Goal: Information Seeking & Learning: Find specific page/section

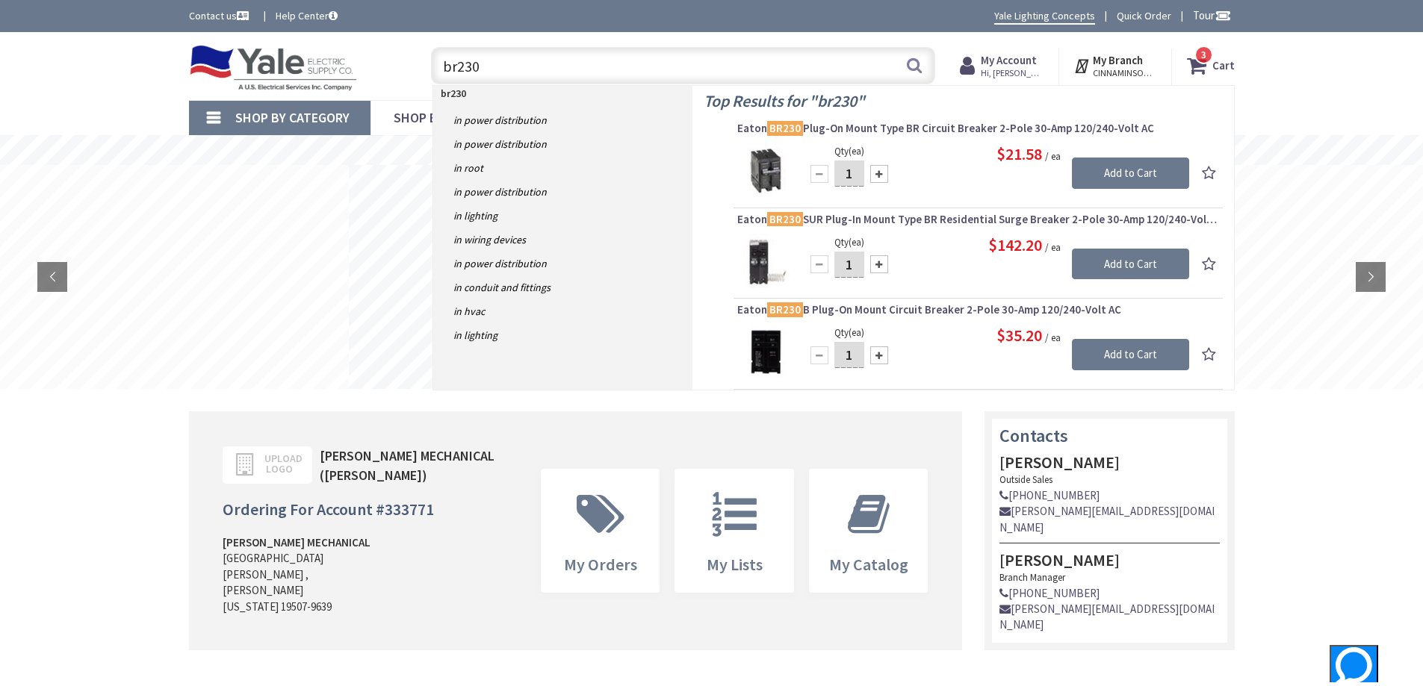
drag, startPoint x: 486, startPoint y: 53, endPoint x: 322, endPoint y: 62, distance: 163.8
click at [322, 62] on div "Toggle Nav br230 br230 Search 3 3 3 items Cart My Cart 3" at bounding box center [712, 66] width 1068 height 50
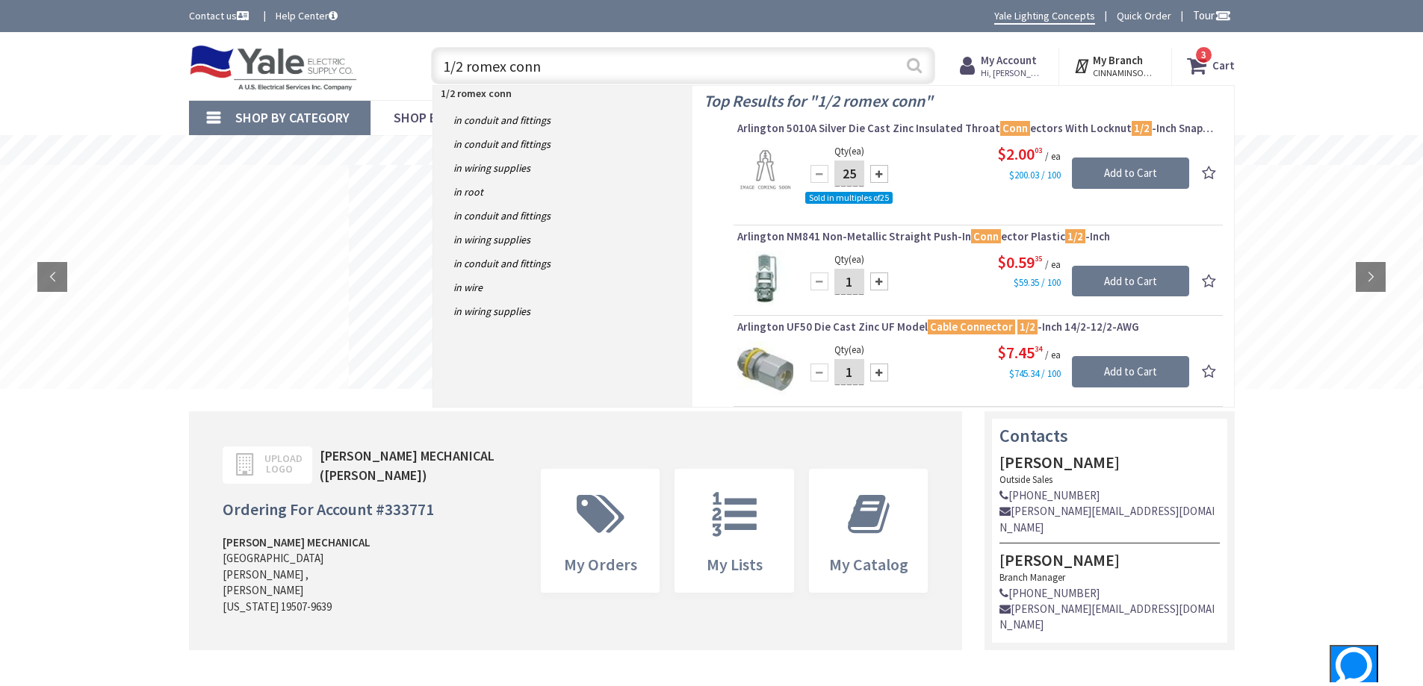
type input "1/2 romex conn"
click at [911, 66] on button "Search" at bounding box center [914, 66] width 19 height 34
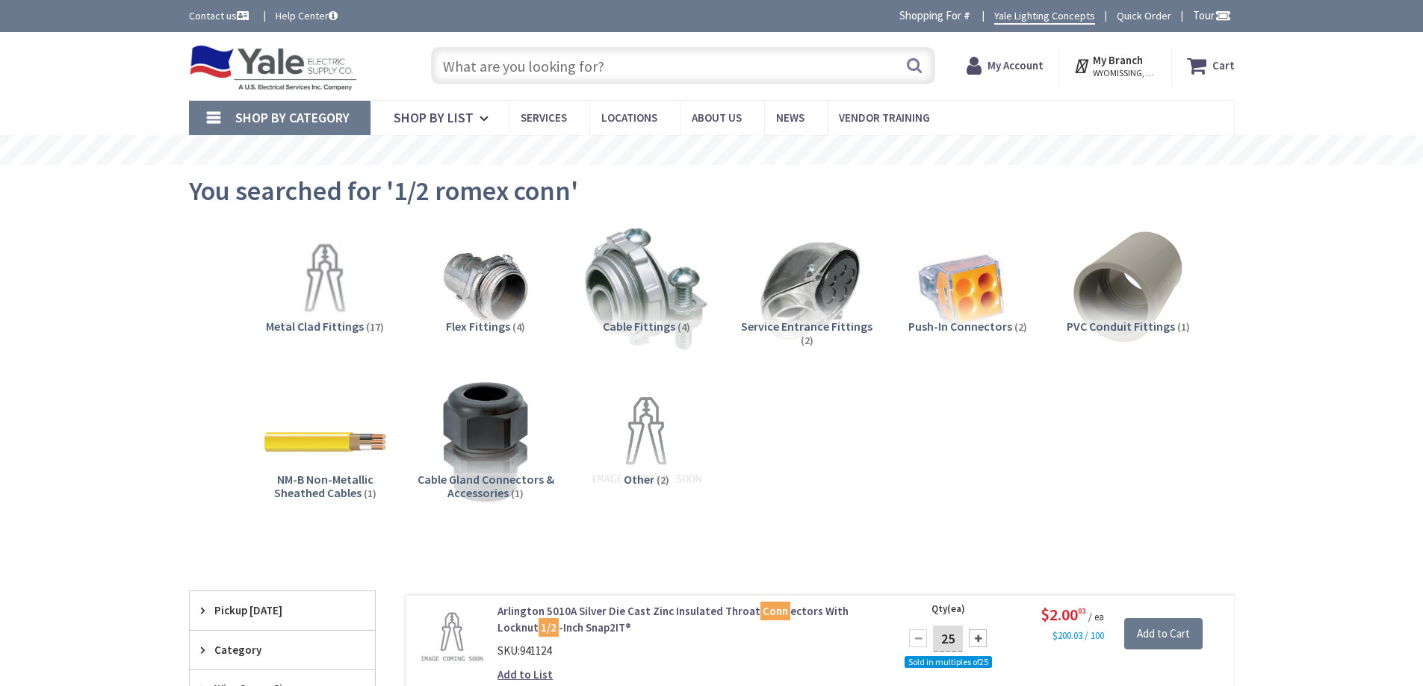
click at [654, 289] on img at bounding box center [646, 289] width 123 height 123
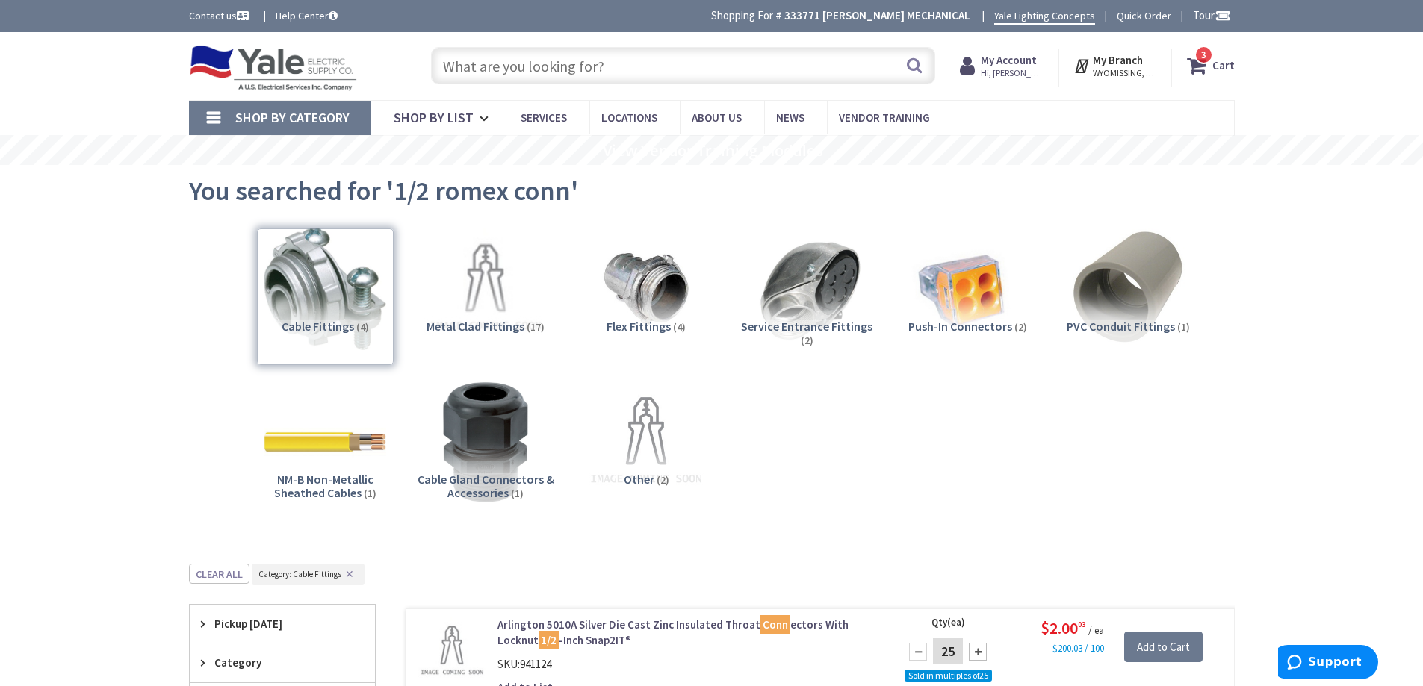
click at [350, 576] on button "✕" at bounding box center [349, 574] width 16 height 10
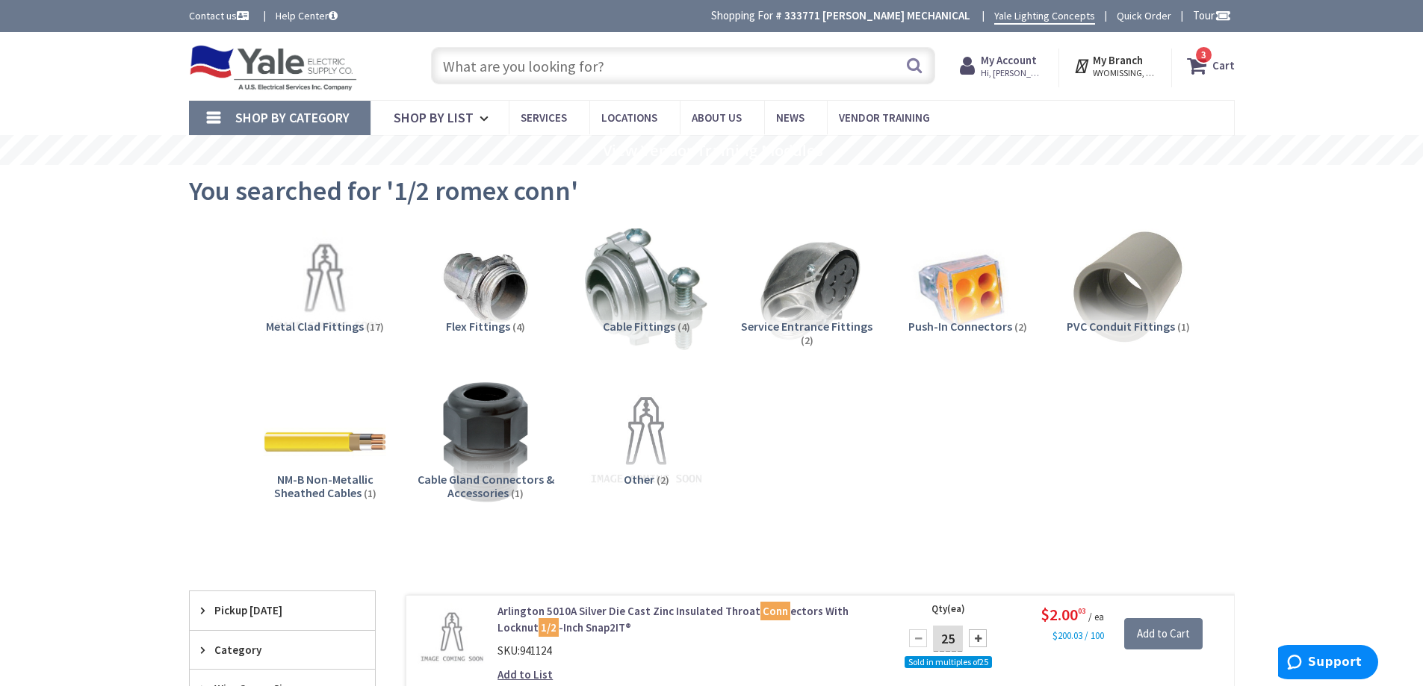
click at [634, 64] on input "text" at bounding box center [683, 65] width 504 height 37
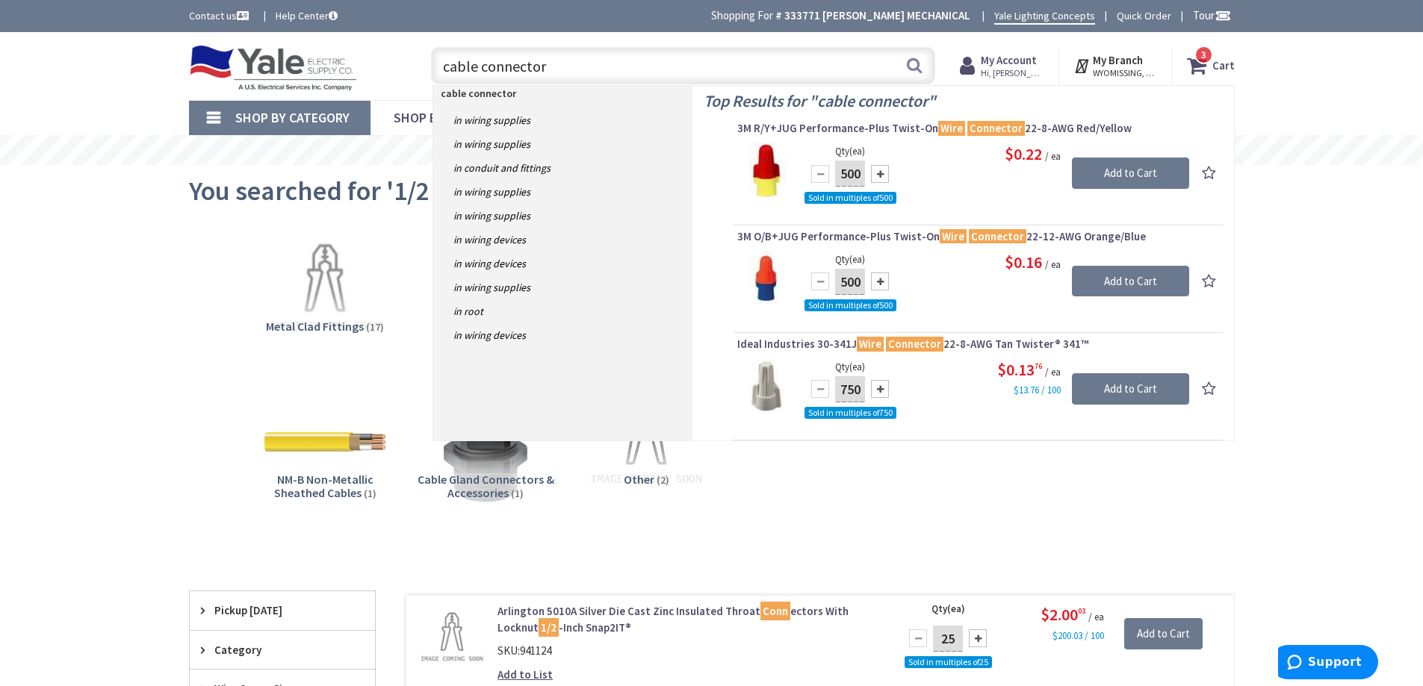
click at [447, 69] on input "cable connector" at bounding box center [683, 65] width 504 height 37
click at [443, 72] on input "cable connector" at bounding box center [683, 65] width 504 height 37
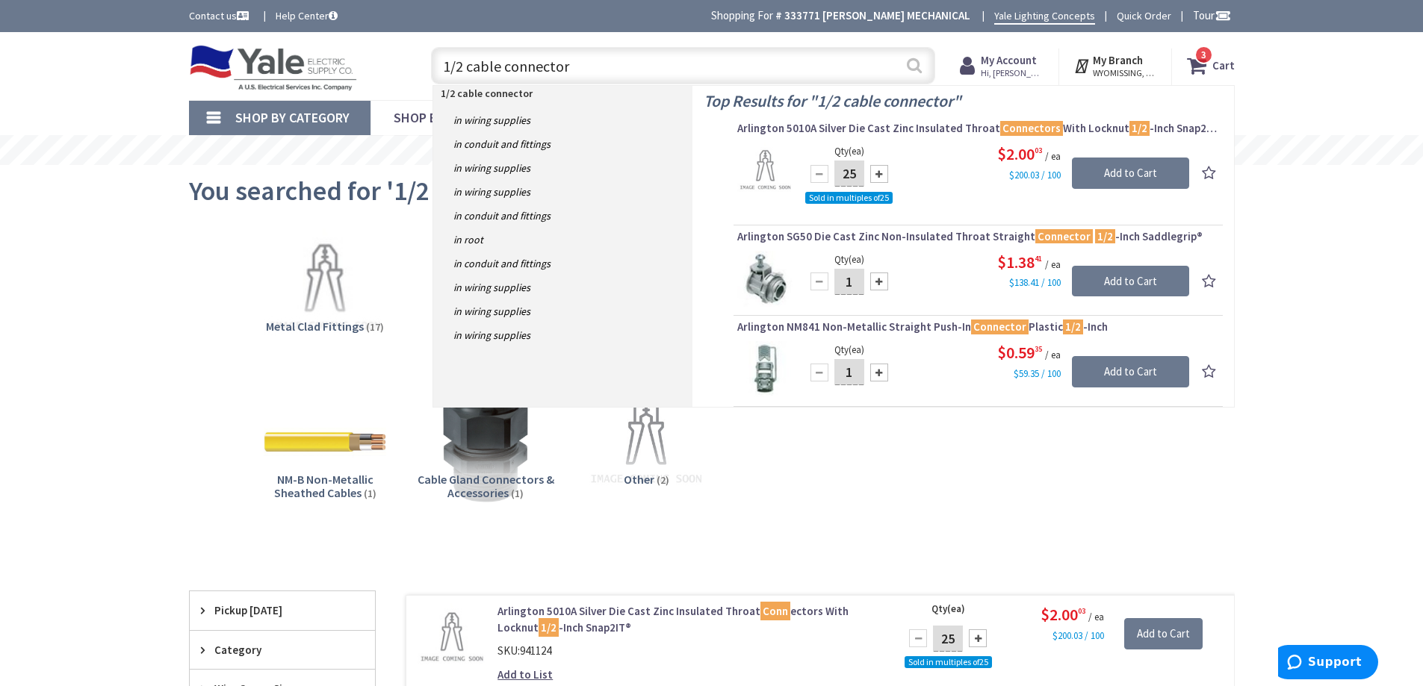
type input "1/2 cable connector"
click at [916, 63] on button "Search" at bounding box center [914, 66] width 19 height 34
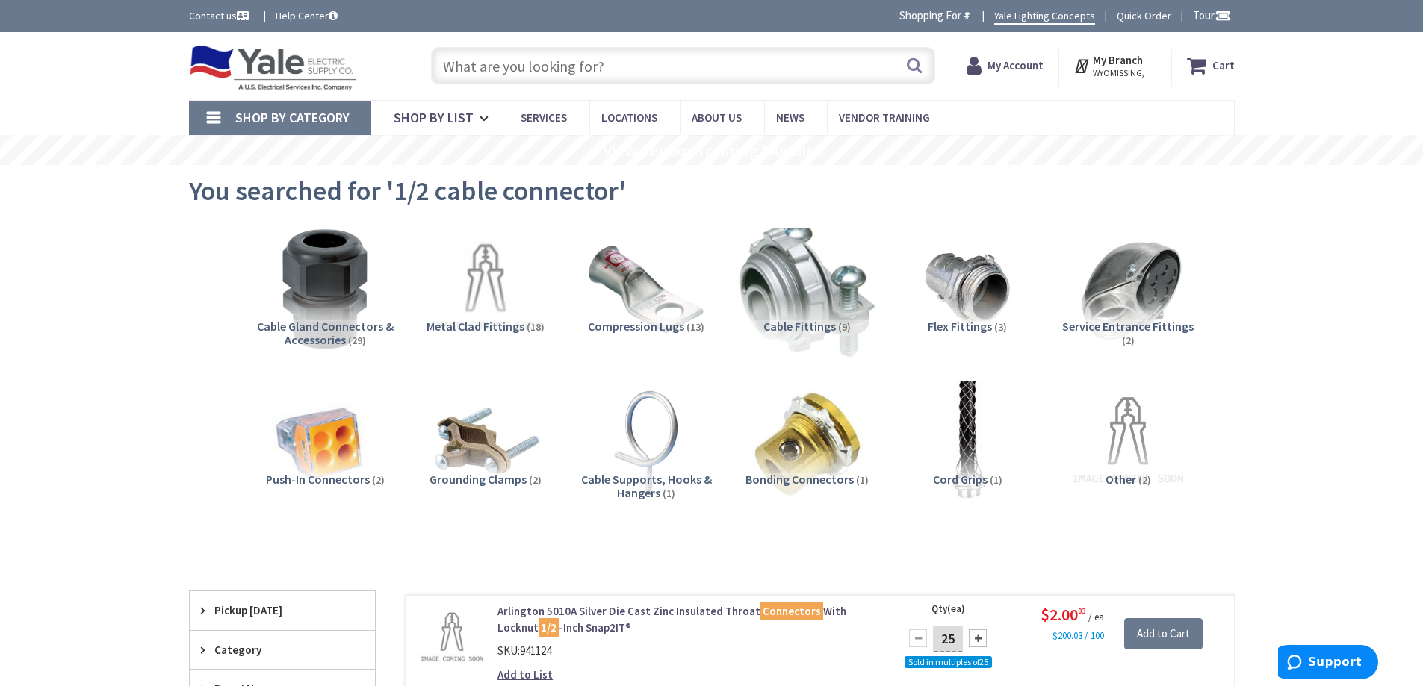
click at [804, 305] on img at bounding box center [806, 288] width 135 height 135
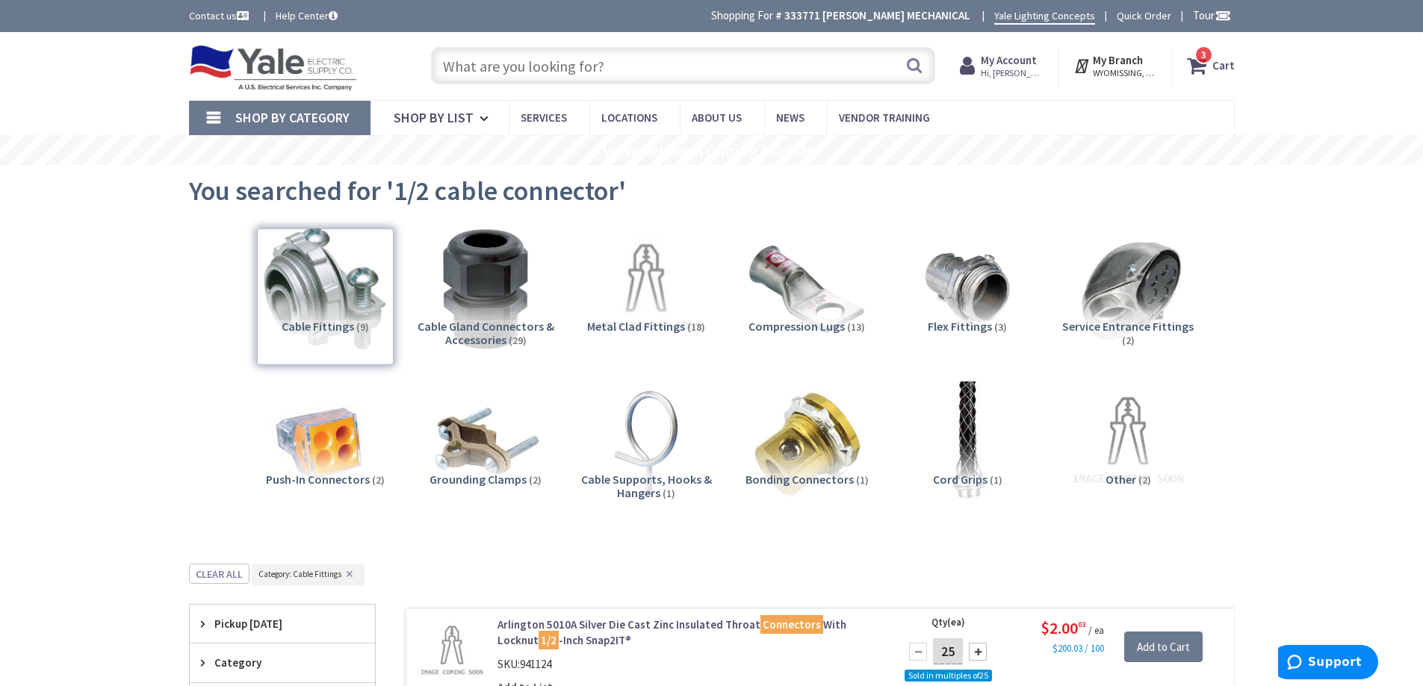
click at [550, 66] on input "text" at bounding box center [683, 65] width 504 height 37
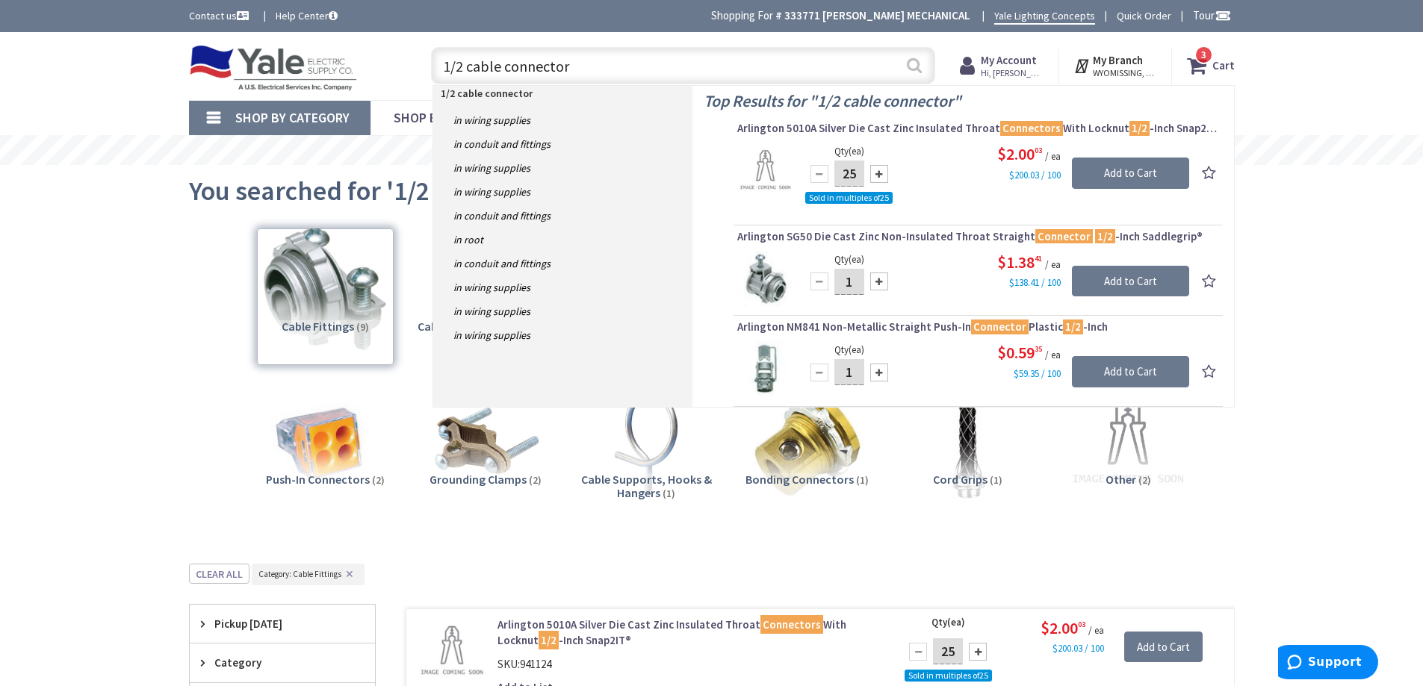
type input "1/2 cable connector"
click at [914, 65] on button "Search" at bounding box center [914, 66] width 19 height 34
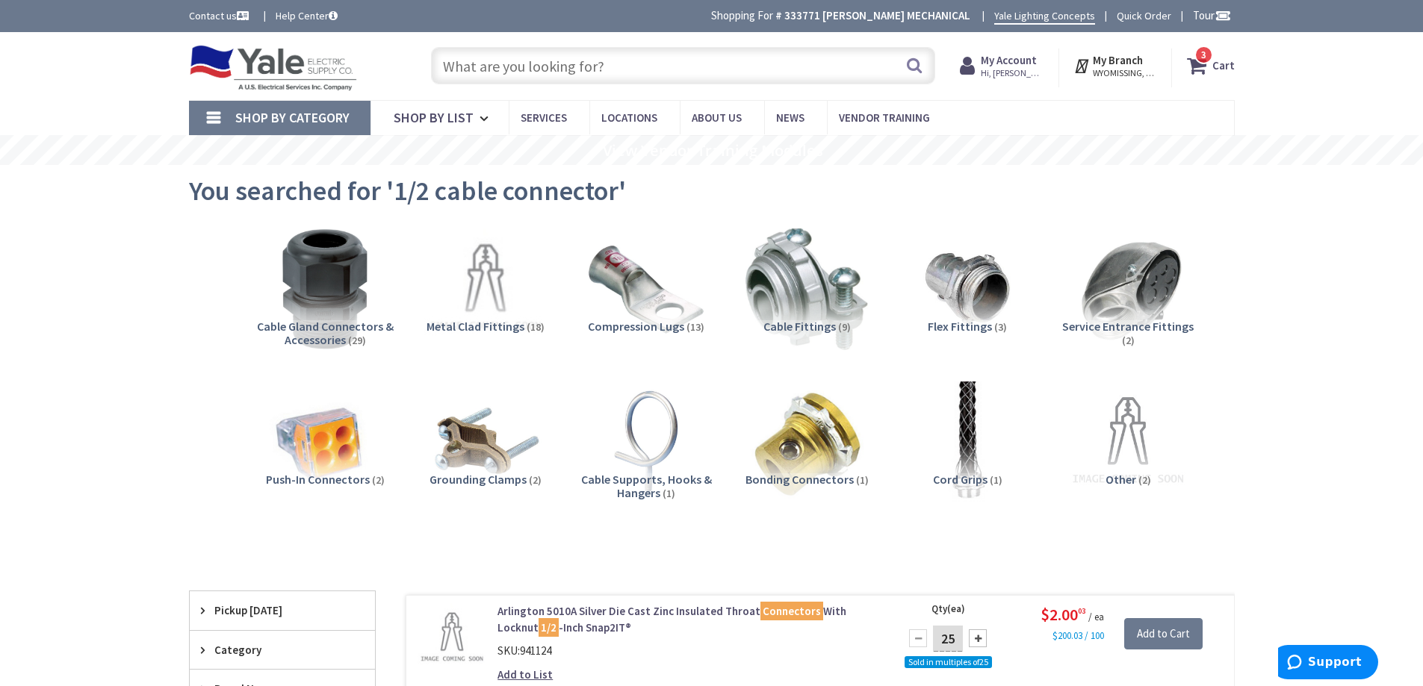
click at [542, 73] on input "text" at bounding box center [683, 65] width 504 height 37
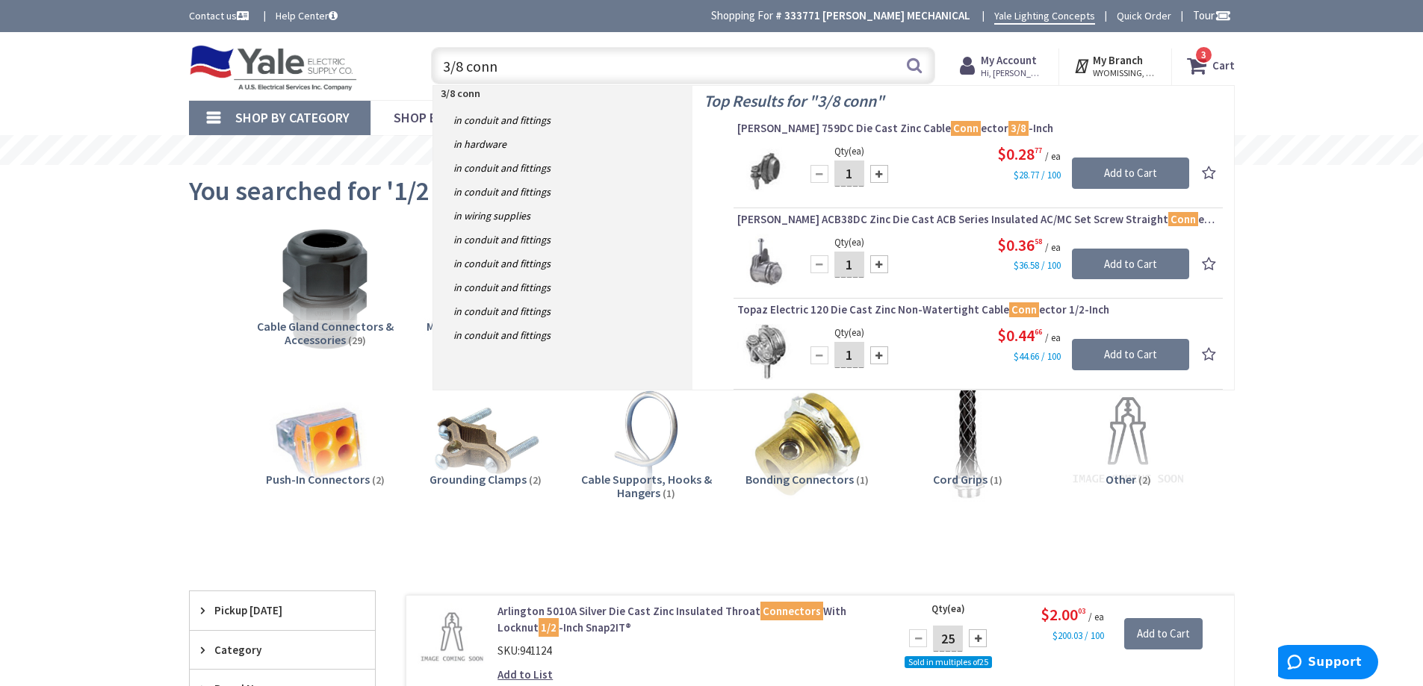
click at [462, 65] on input "3/8 conn" at bounding box center [683, 65] width 504 height 37
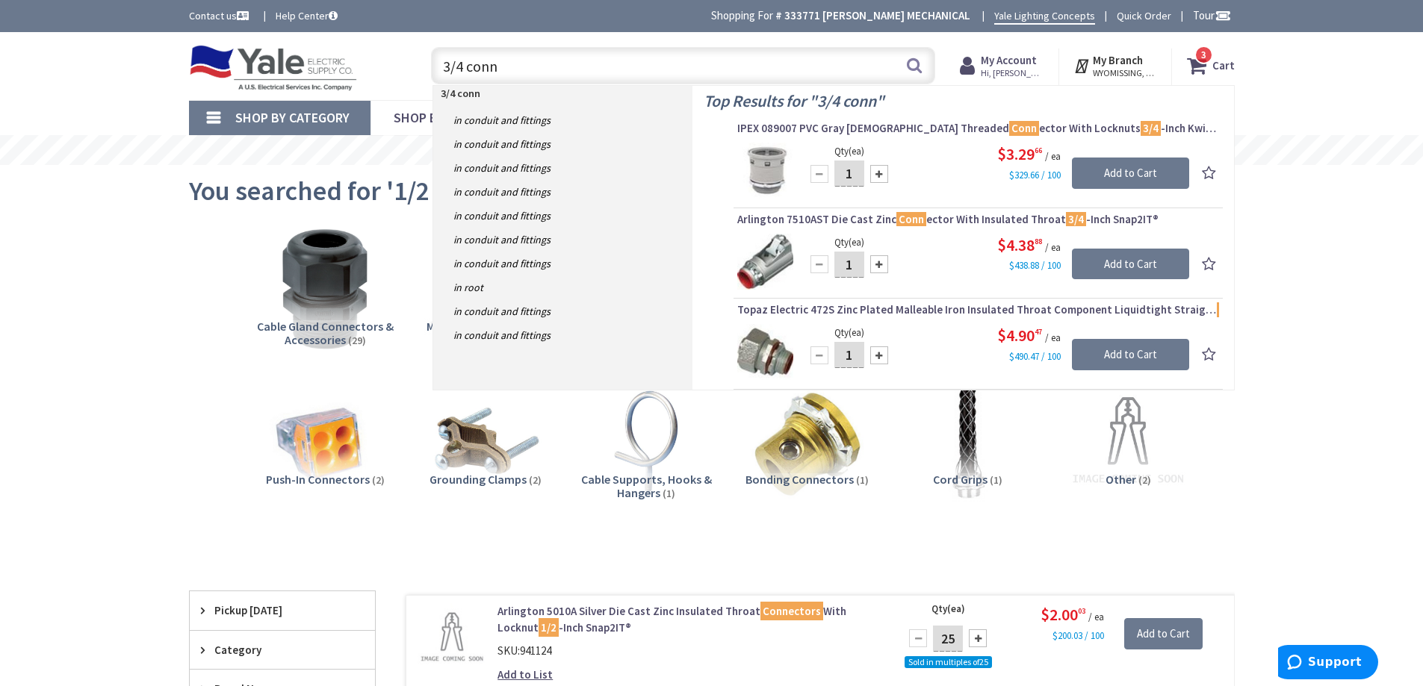
click at [468, 69] on input "3/4 conn" at bounding box center [683, 65] width 504 height 37
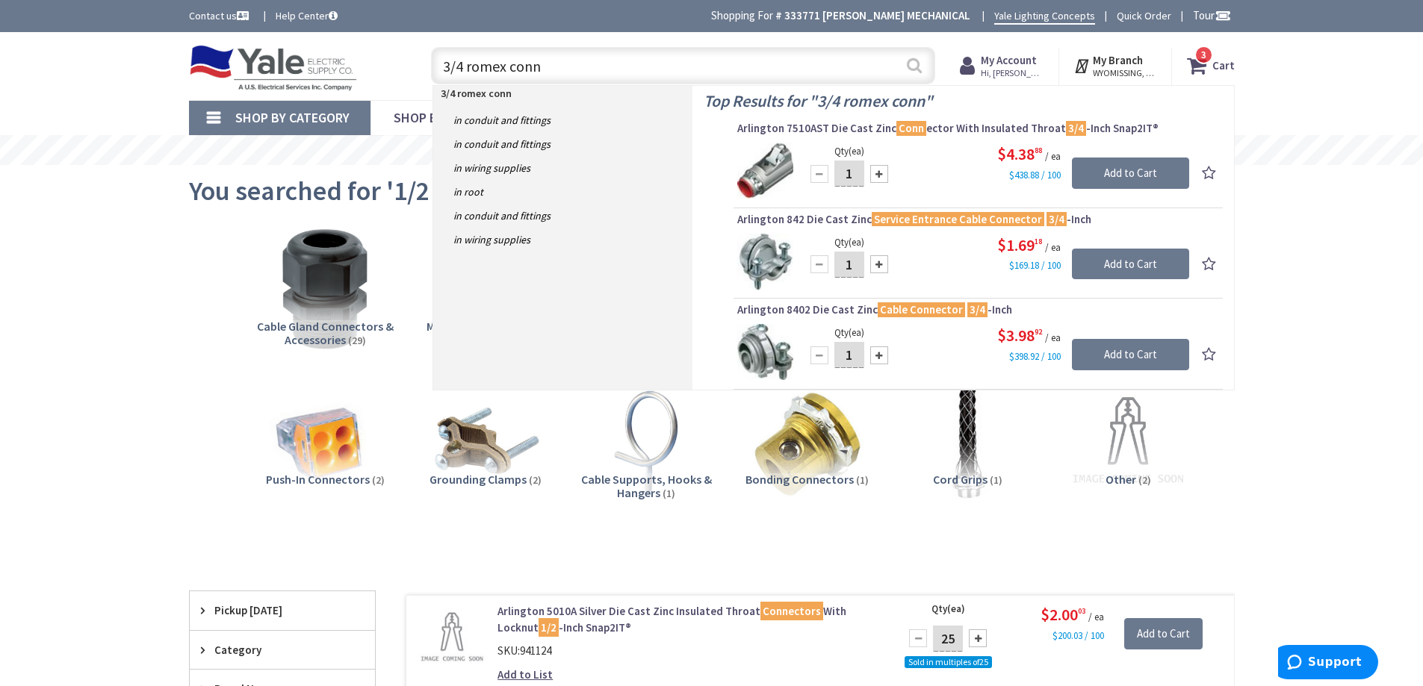
type input "3/4 romex conn"
click at [912, 69] on button "Search" at bounding box center [914, 66] width 19 height 34
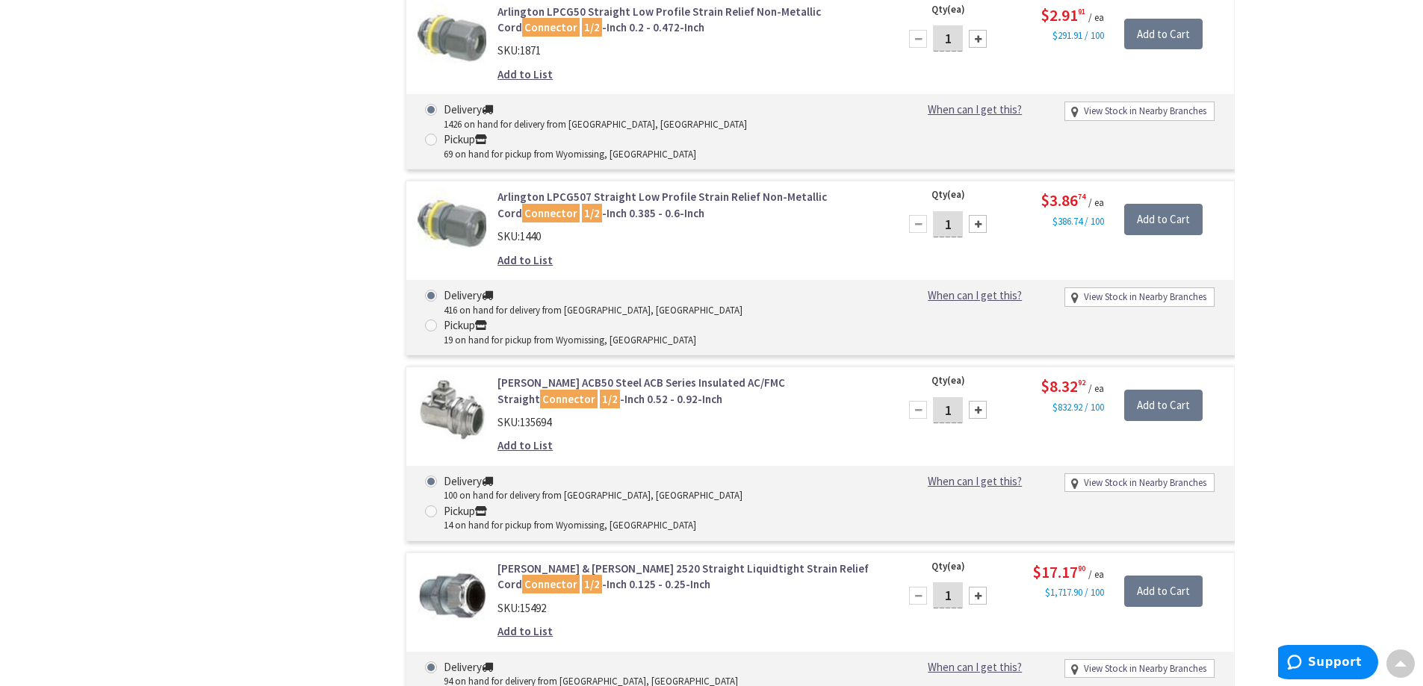
scroll to position [2316, 0]
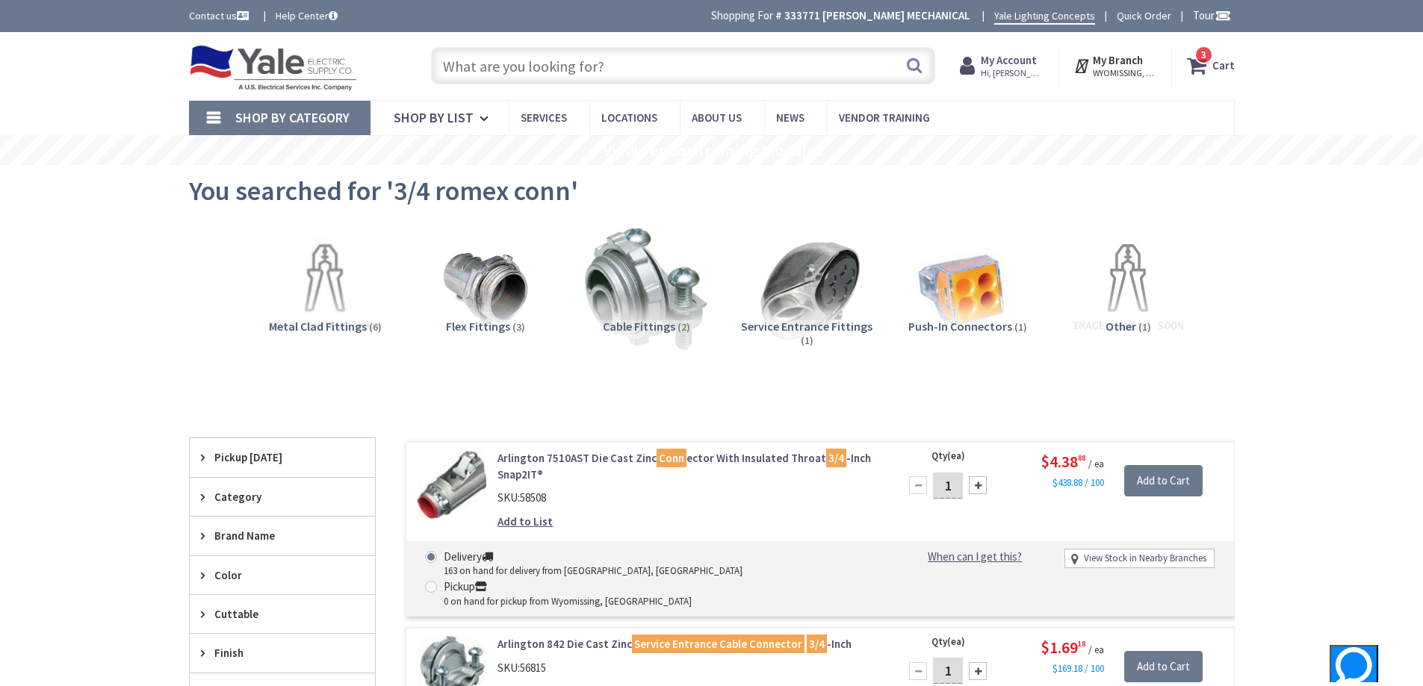
click at [710, 55] on input "text" at bounding box center [683, 65] width 504 height 37
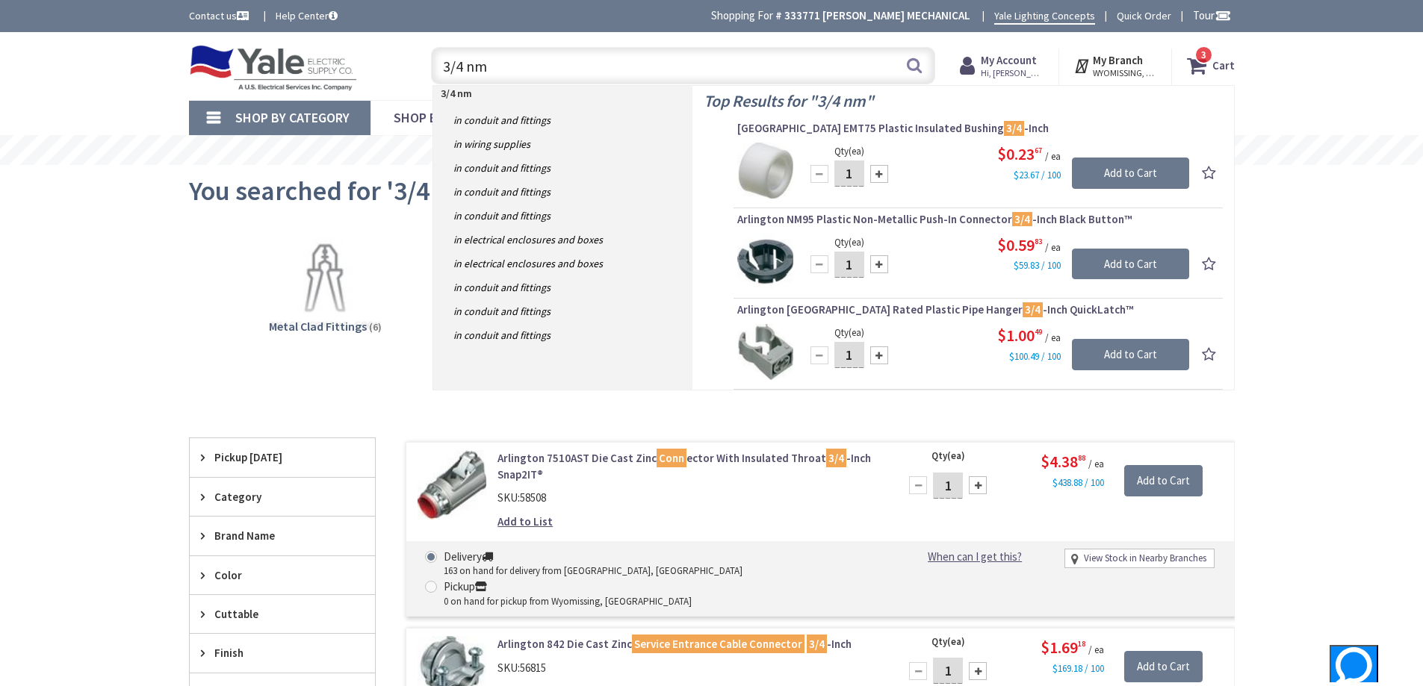
click at [444, 65] on input "3/4 nm" at bounding box center [683, 65] width 504 height 37
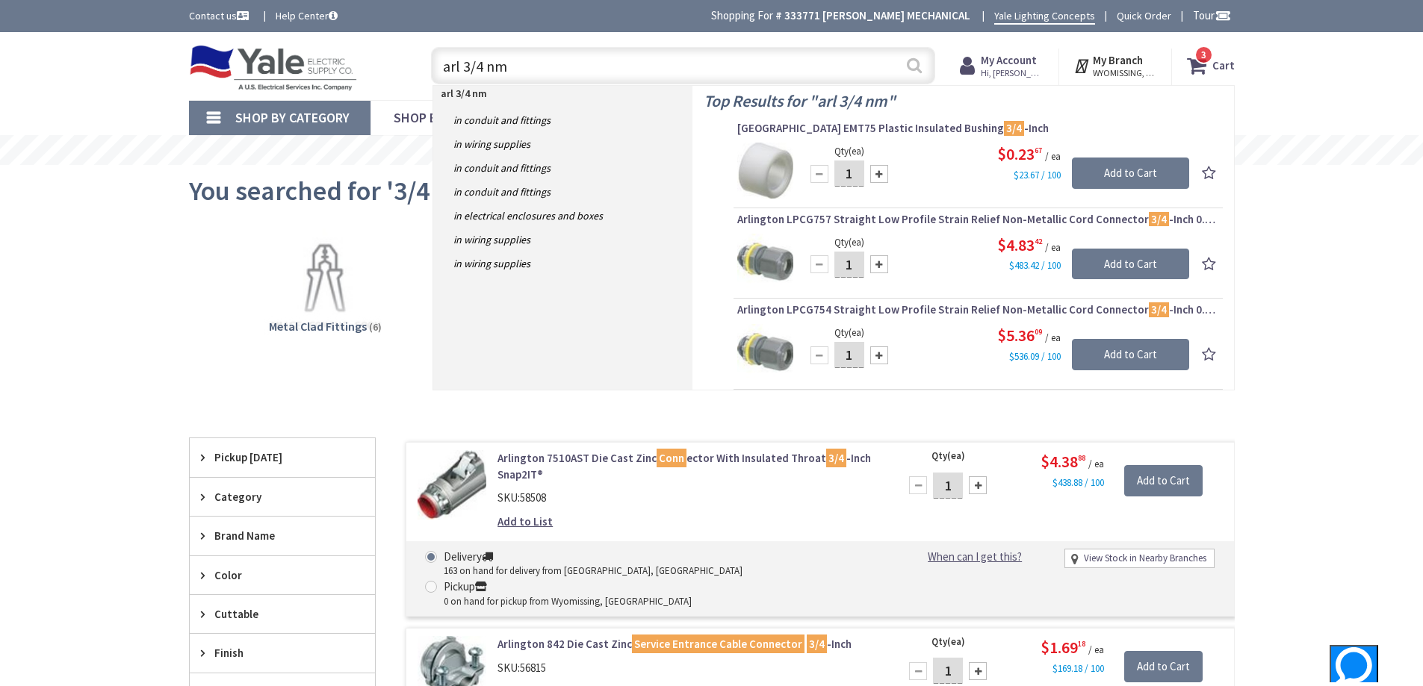
type input "arl 3/4 nm"
click at [913, 64] on button "Search" at bounding box center [914, 66] width 19 height 34
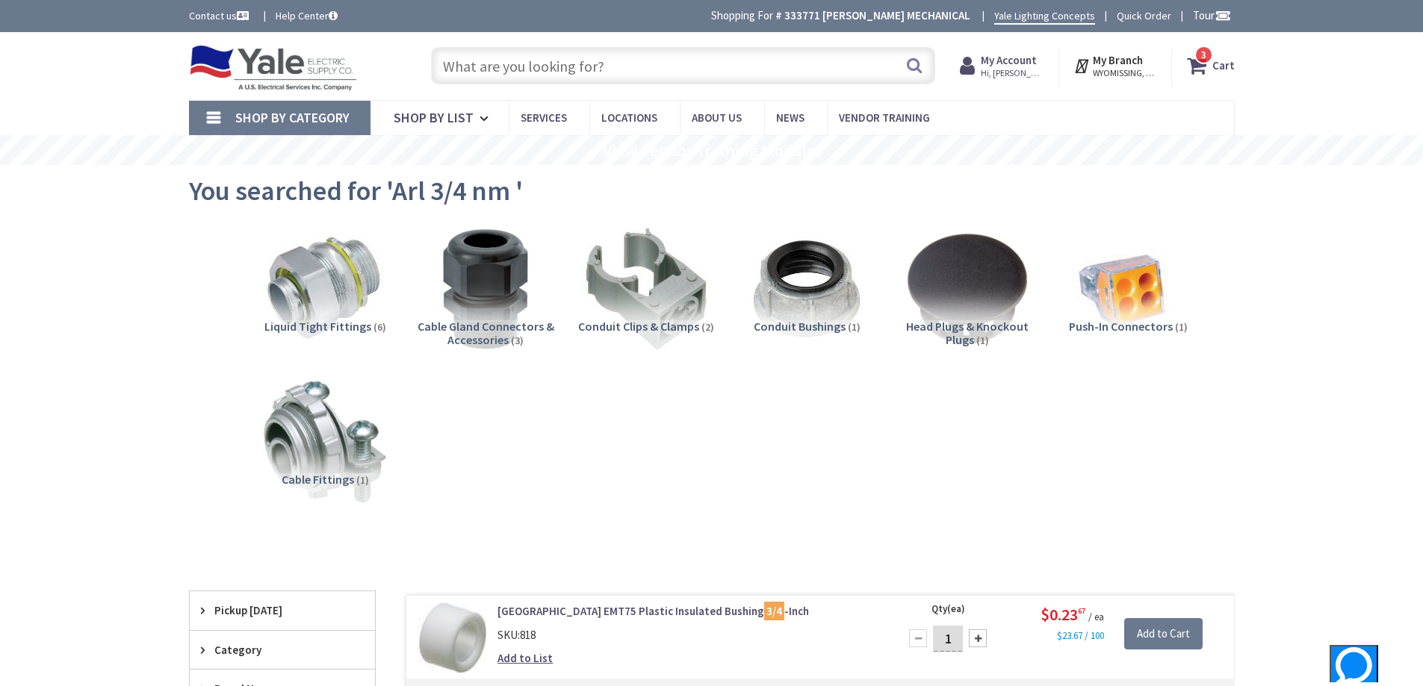
click at [554, 56] on input "text" at bounding box center [683, 65] width 504 height 37
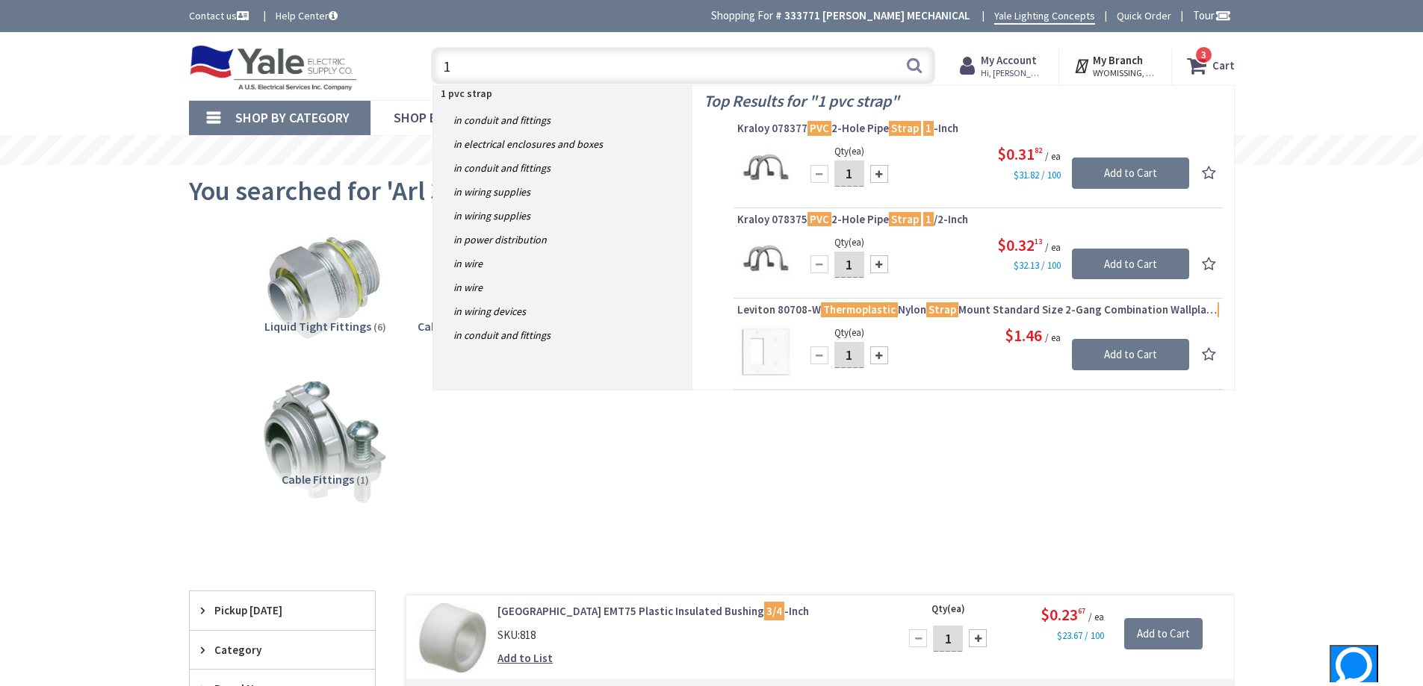
type input "1"
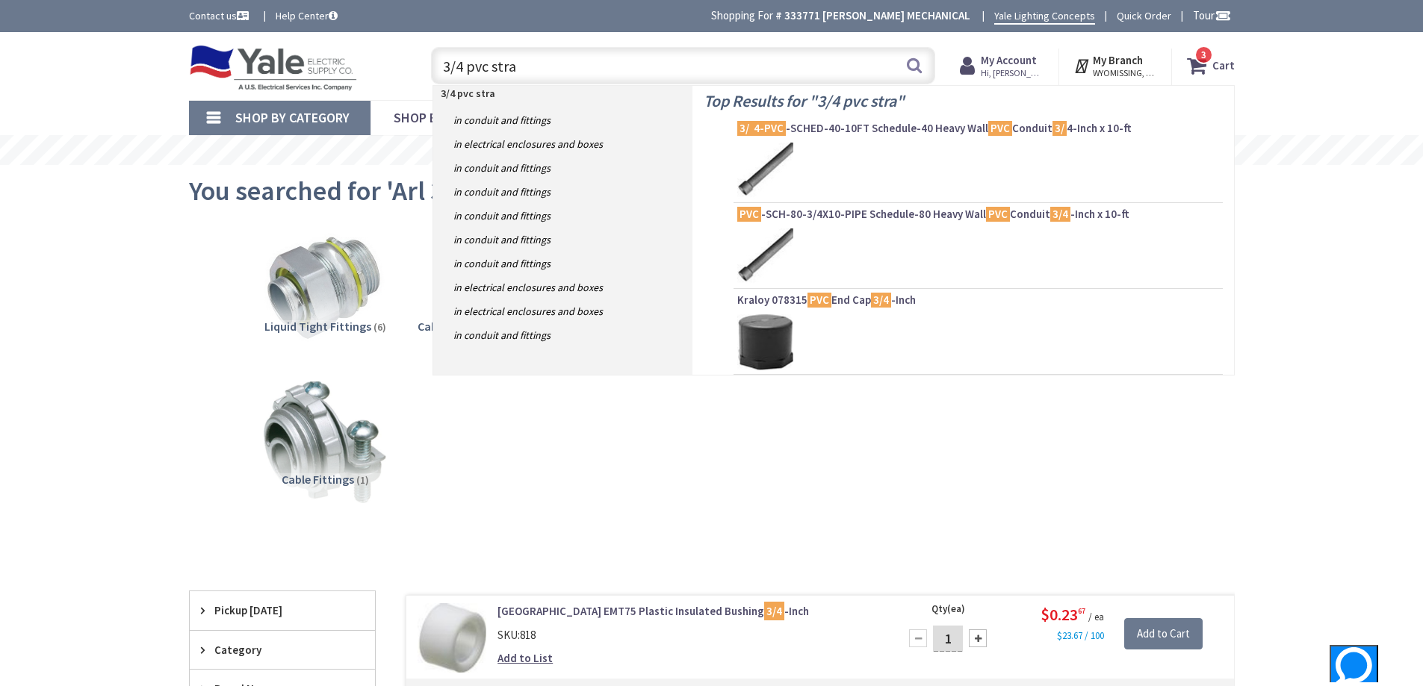
type input "3/4 pvc strap"
